Goal: Information Seeking & Learning: Learn about a topic

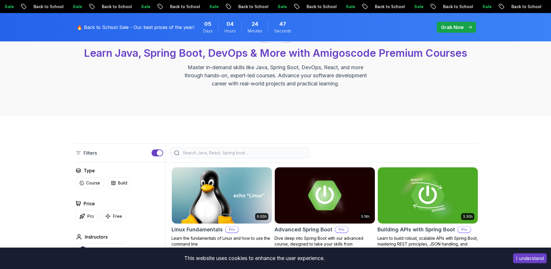
scroll to position [58, 0]
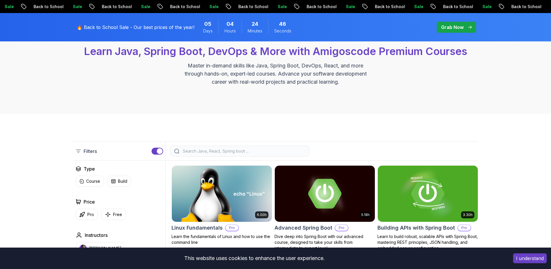
drag, startPoint x: 88, startPoint y: 179, endPoint x: 68, endPoint y: 176, distance: 20.6
click at [88, 179] on p "Course" at bounding box center [93, 181] width 14 height 6
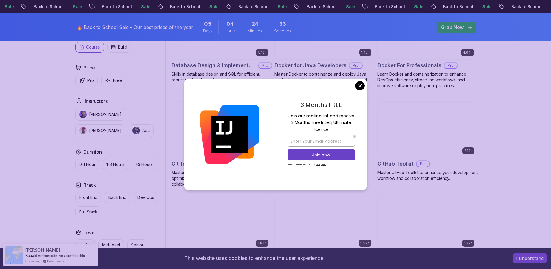
scroll to position [694, 0]
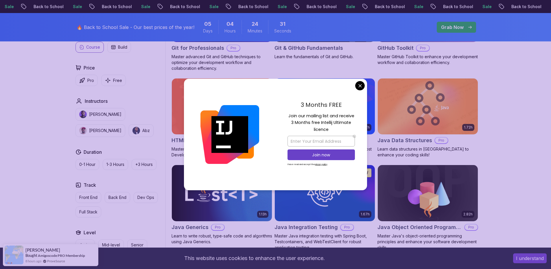
click at [359, 86] on body "Sale Back to School Sale Back to School Sale Back to School Sale Back to School…" at bounding box center [275, 253] width 551 height 1895
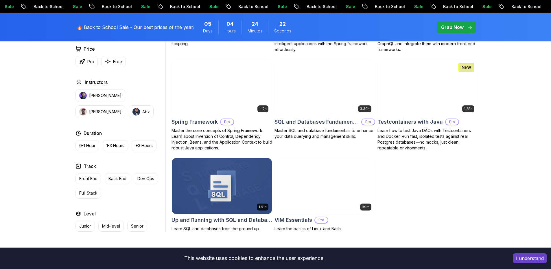
scroll to position [1359, 0]
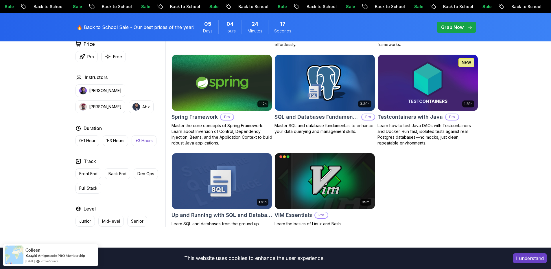
click at [145, 138] on p "+3 Hours" at bounding box center [143, 141] width 17 height 6
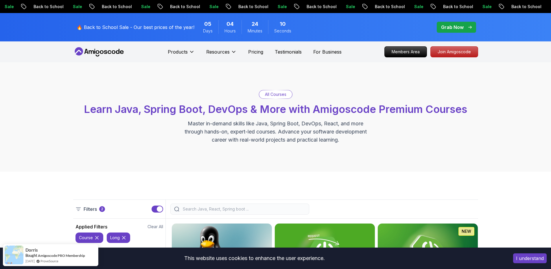
click at [100, 53] on icon at bounding box center [102, 51] width 4 height 3
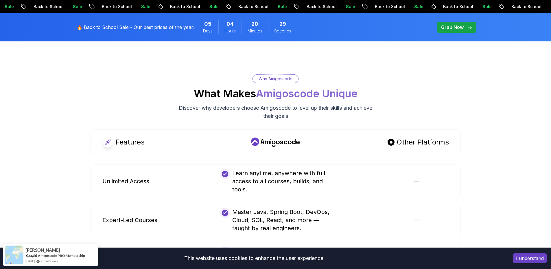
scroll to position [953, 0]
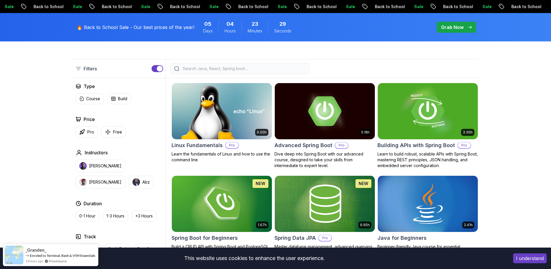
scroll to position [174, 0]
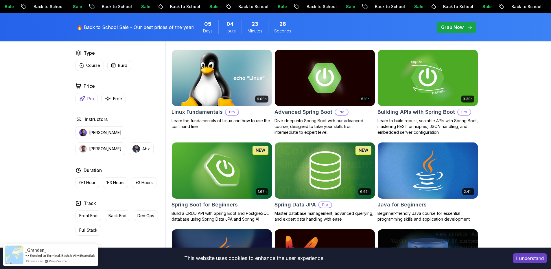
click at [91, 98] on p "Pro" at bounding box center [90, 99] width 7 height 6
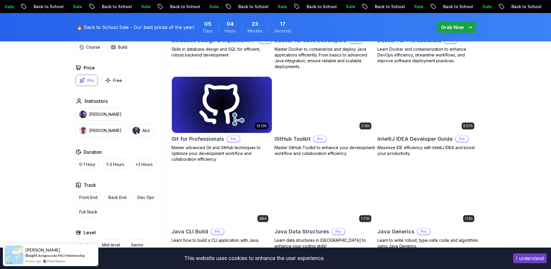
scroll to position [578, 0]
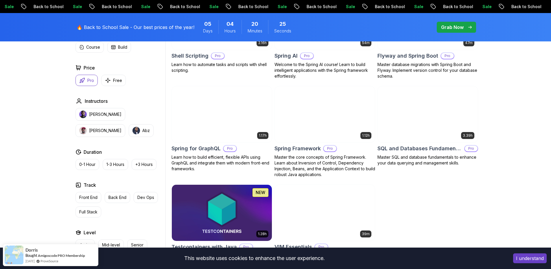
scroll to position [1186, 0]
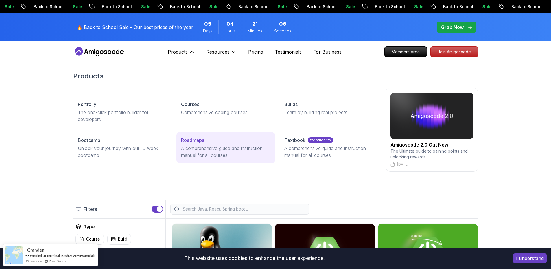
click at [206, 153] on p "A comprehensive guide and instruction manual for all courses" at bounding box center [225, 152] width 89 height 14
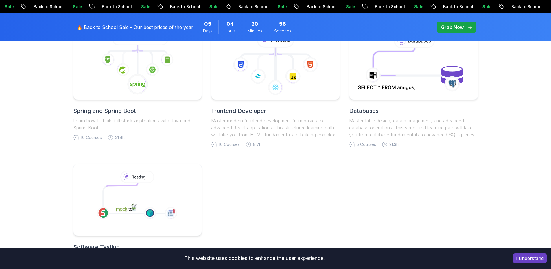
scroll to position [174, 0]
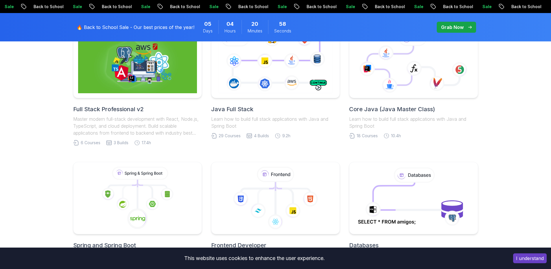
click at [124, 112] on h2 "Full Stack Professional v2" at bounding box center [137, 109] width 129 height 8
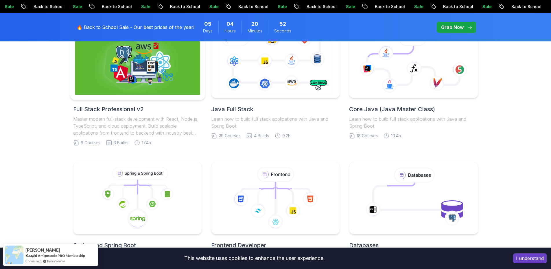
click at [141, 80] on img at bounding box center [137, 62] width 125 height 66
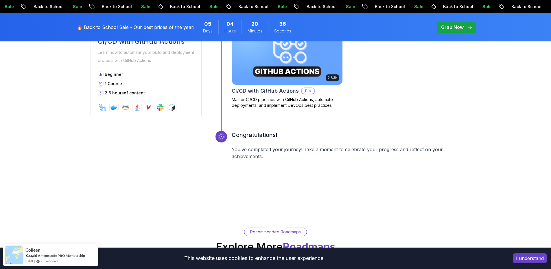
scroll to position [1041, 0]
